Goal: Task Accomplishment & Management: Manage account settings

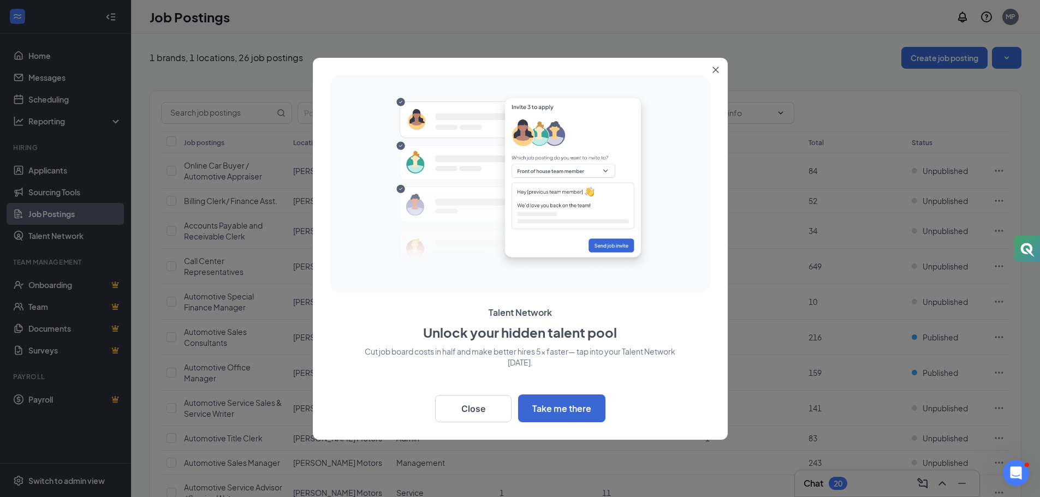
click at [715, 66] on button "Close" at bounding box center [718, 68] width 20 height 20
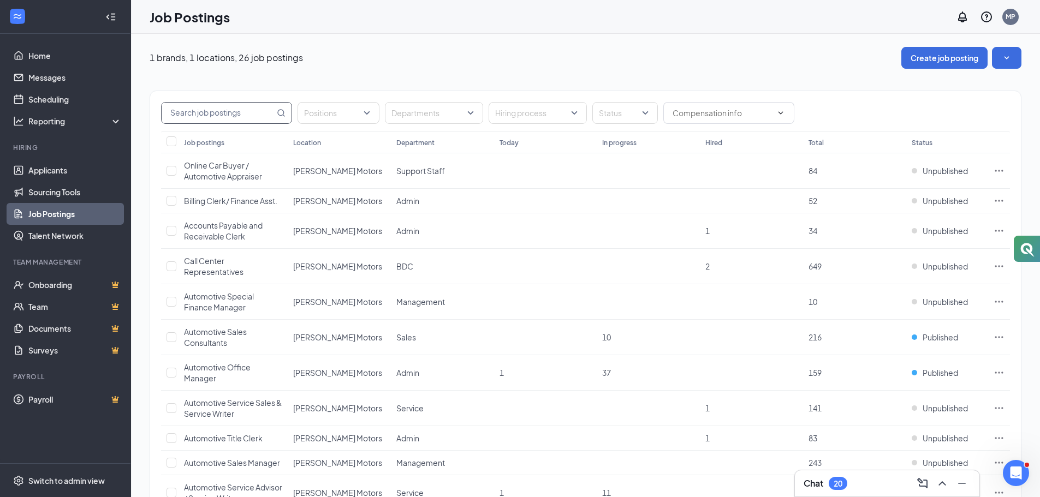
click at [244, 122] on input "text" at bounding box center [218, 113] width 113 height 21
type input "general"
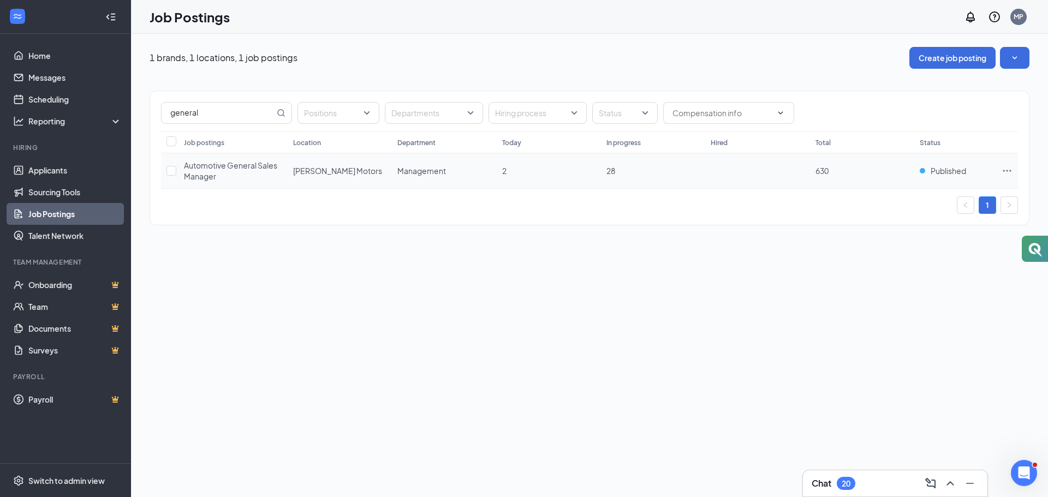
click at [1012, 167] on icon "Ellipses" at bounding box center [1007, 170] width 11 height 11
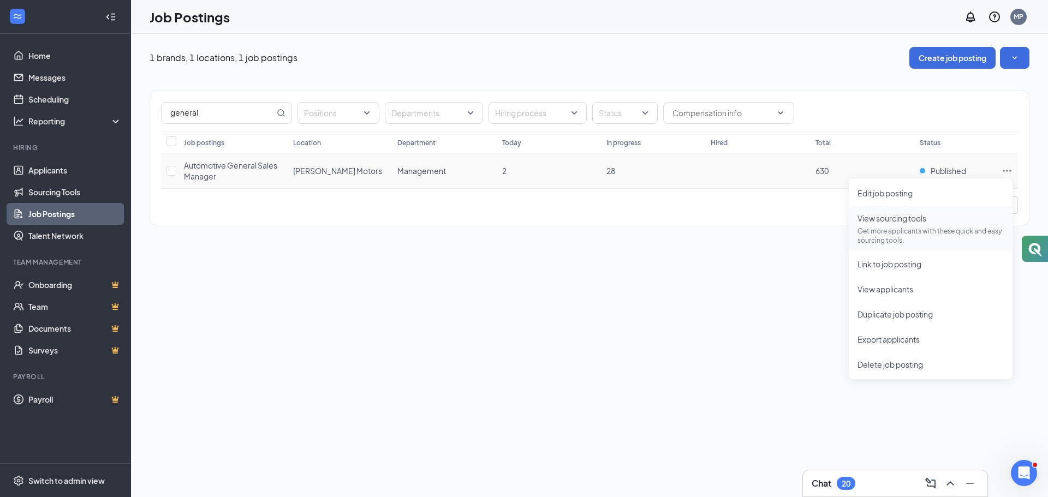
click at [886, 206] on li "View sourcing tools Get more applicants with these quick and easy sourcing tool…" at bounding box center [931, 229] width 164 height 46
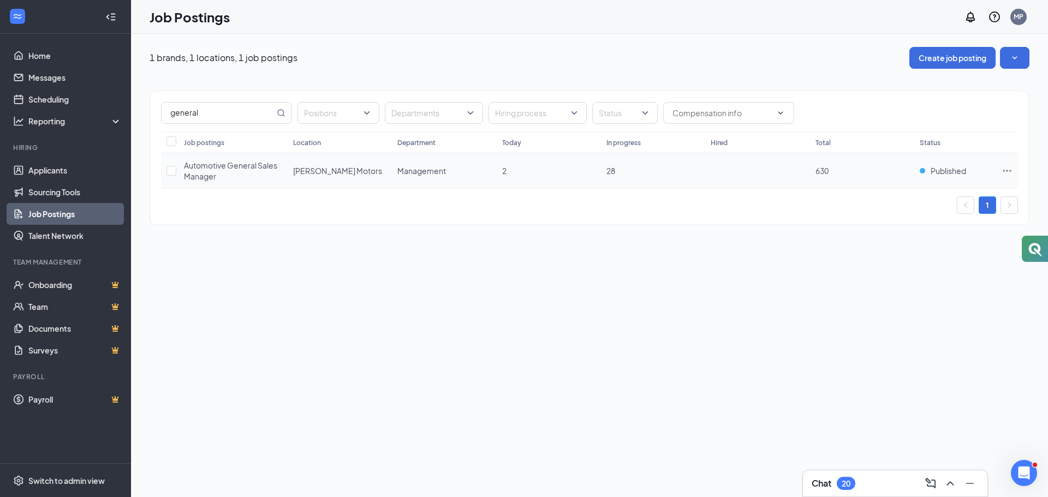
click at [1002, 169] on icon "Ellipses" at bounding box center [1007, 170] width 11 height 11
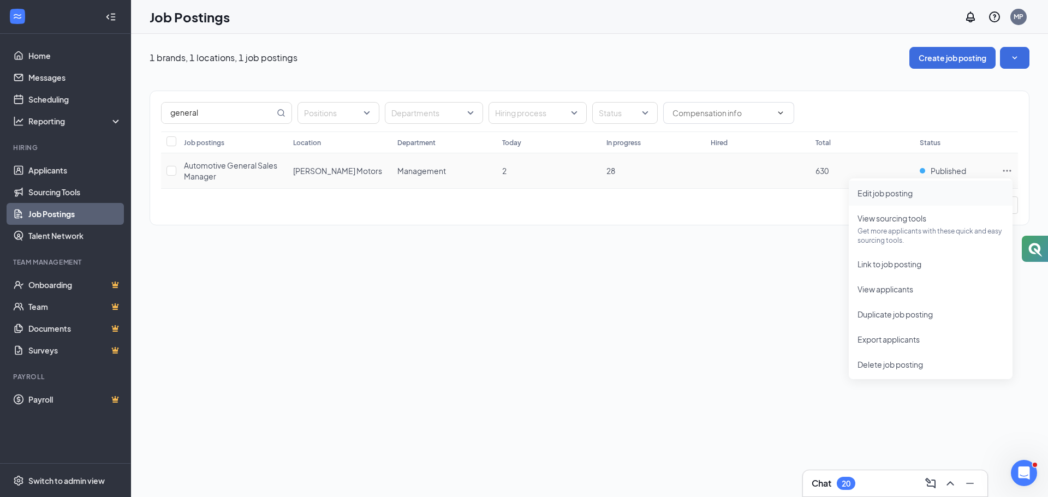
click at [922, 197] on span "Edit job posting" at bounding box center [931, 193] width 146 height 12
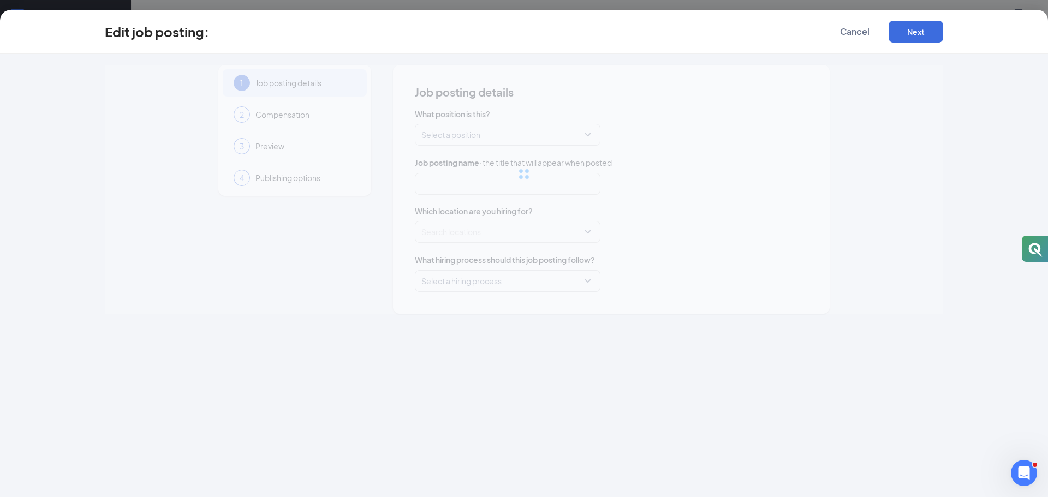
type input "Automotive General Sales Manager"
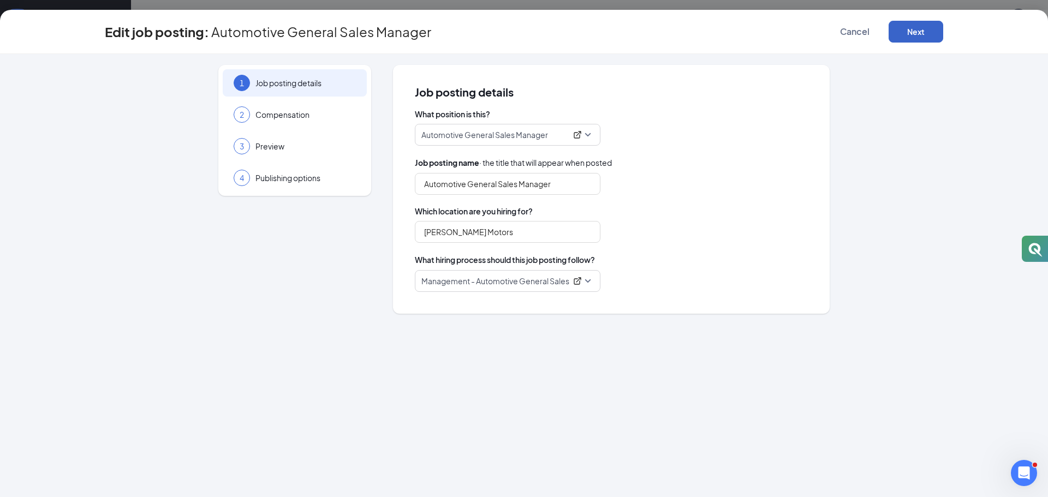
click at [919, 32] on button "Next" at bounding box center [916, 32] width 55 height 22
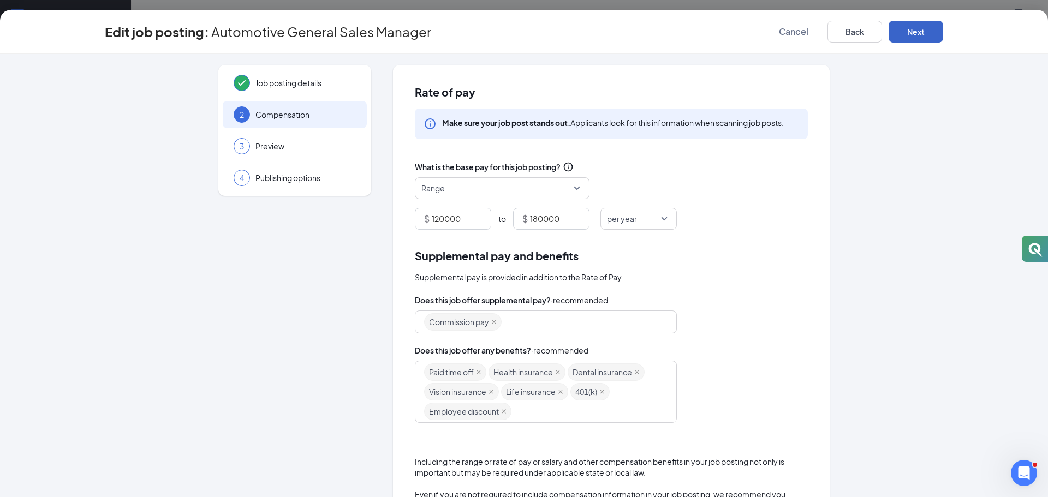
click at [926, 33] on button "Next" at bounding box center [916, 32] width 55 height 22
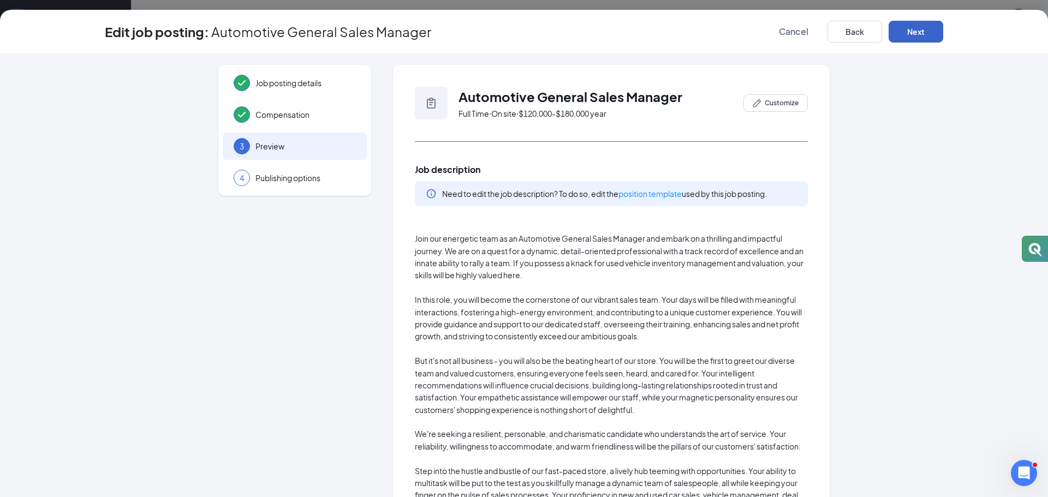
click at [906, 28] on button "Next" at bounding box center [916, 32] width 55 height 22
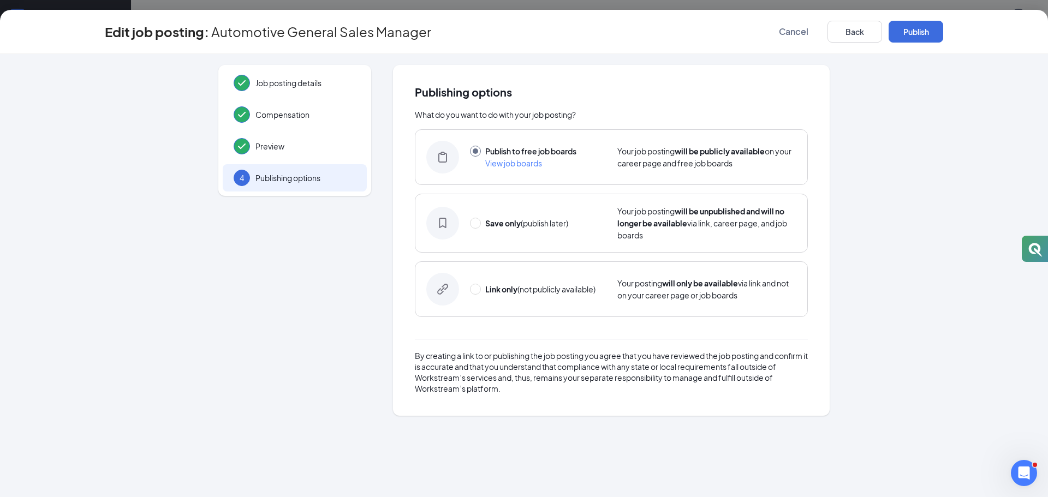
click at [508, 224] on strong "Save only" at bounding box center [502, 223] width 35 height 10
radio input "false"
radio input "true"
click at [920, 39] on button "Save only" at bounding box center [916, 32] width 55 height 22
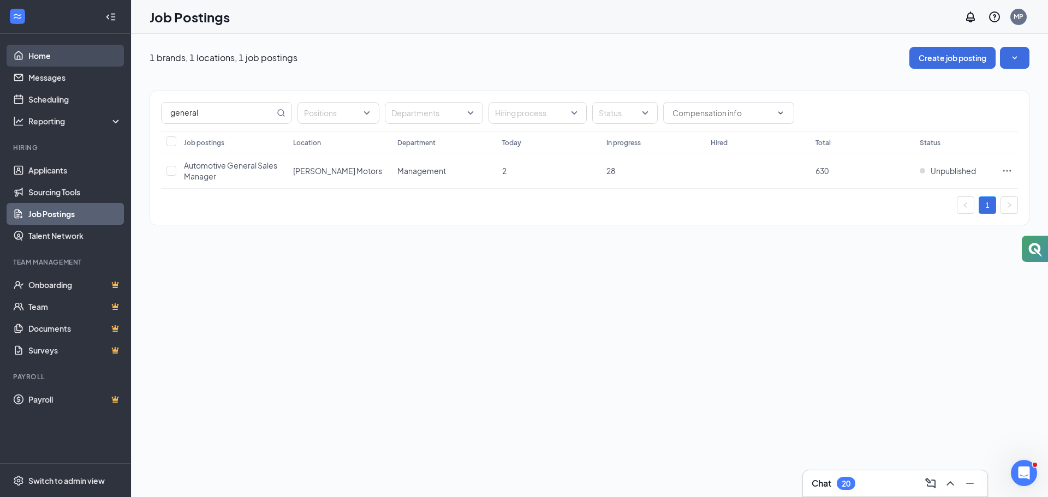
click at [53, 52] on link "Home" at bounding box center [74, 56] width 93 height 22
